Goal: Transaction & Acquisition: Purchase product/service

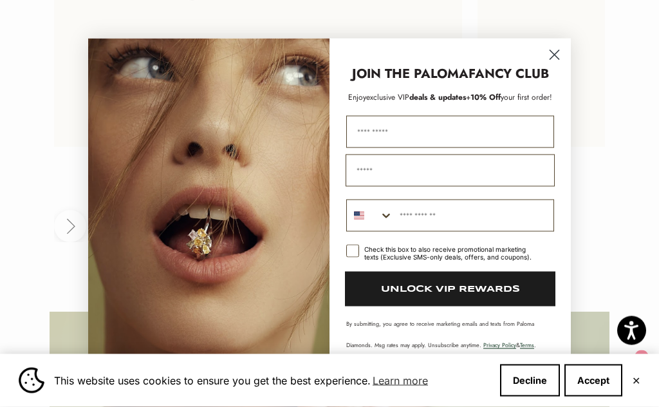
scroll to position [2899, 0]
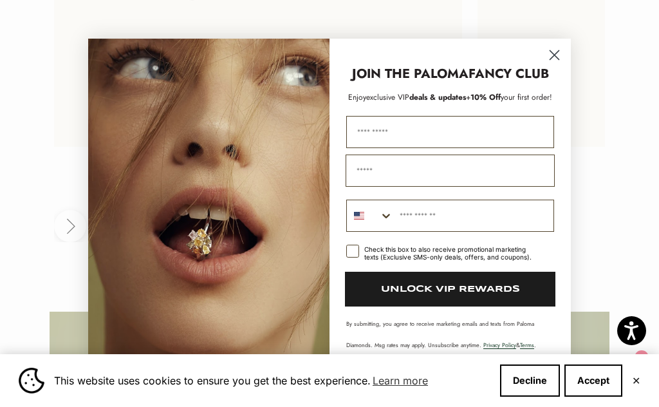
click at [559, 66] on circle "Close dialog" at bounding box center [554, 54] width 21 height 21
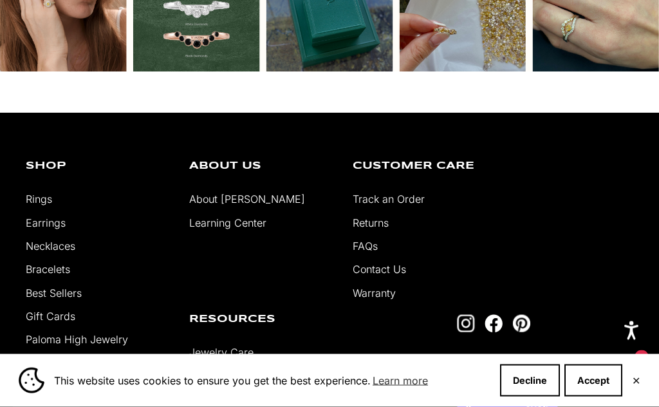
scroll to position [4315, 0]
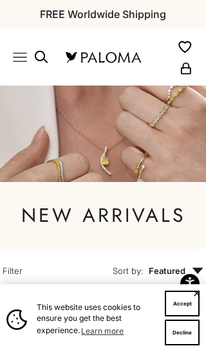
click at [183, 300] on button "Accept" at bounding box center [182, 304] width 35 height 26
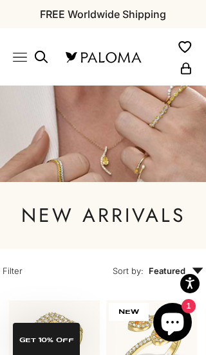
click at [21, 55] on icon "Primary navigation" at bounding box center [20, 57] width 14 height 14
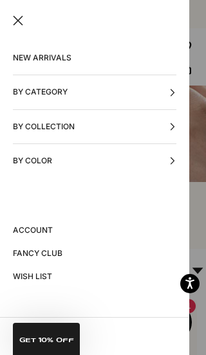
click at [176, 87] on button "By Category" at bounding box center [94, 91] width 163 height 33
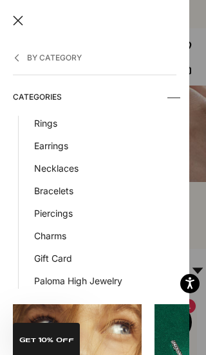
click at [67, 144] on link "Earrings" at bounding box center [105, 145] width 142 height 15
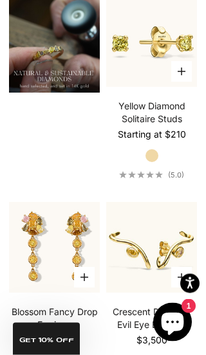
scroll to position [1386, 0]
